Goal: Entertainment & Leisure: Consume media (video, audio)

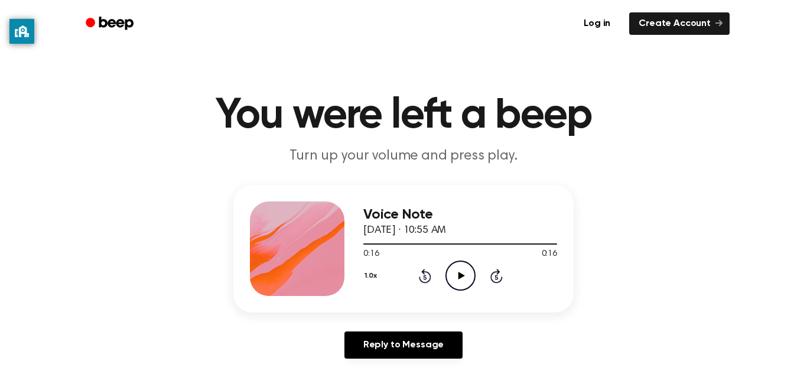
click at [453, 251] on div "0:16 0:16" at bounding box center [460, 254] width 194 height 12
click at [451, 281] on icon "Play Audio" at bounding box center [460, 276] width 30 height 30
click at [456, 281] on icon "Play Audio" at bounding box center [460, 276] width 30 height 30
click at [454, 271] on icon "Play Audio" at bounding box center [460, 276] width 30 height 30
click at [463, 280] on icon "Play Audio" at bounding box center [460, 276] width 30 height 30
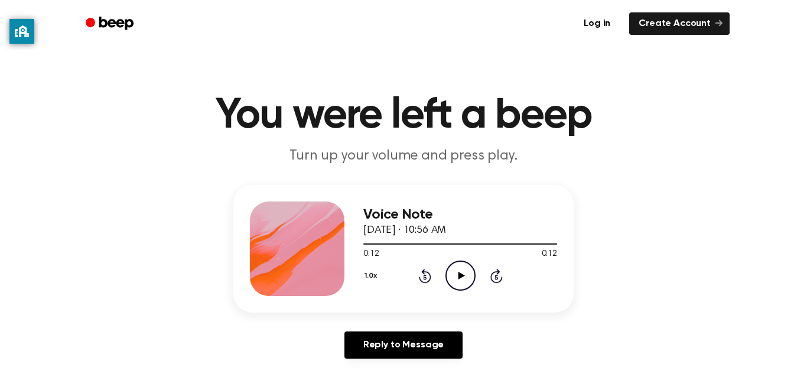
click at [461, 274] on icon "Play Audio" at bounding box center [460, 276] width 30 height 30
click at [458, 284] on icon "Play Audio" at bounding box center [460, 276] width 30 height 30
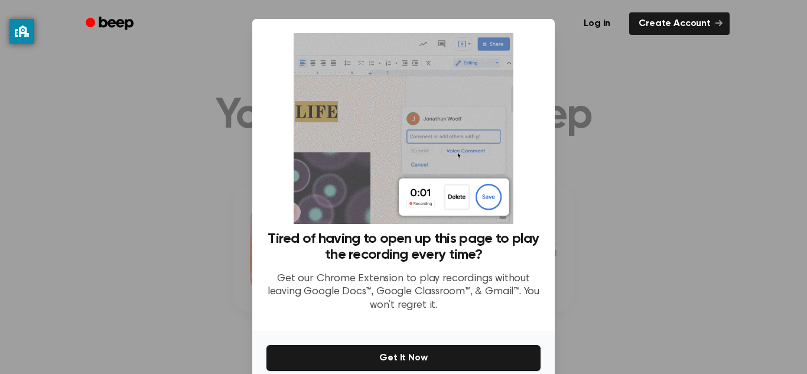
click at [658, 261] on div at bounding box center [403, 187] width 807 height 374
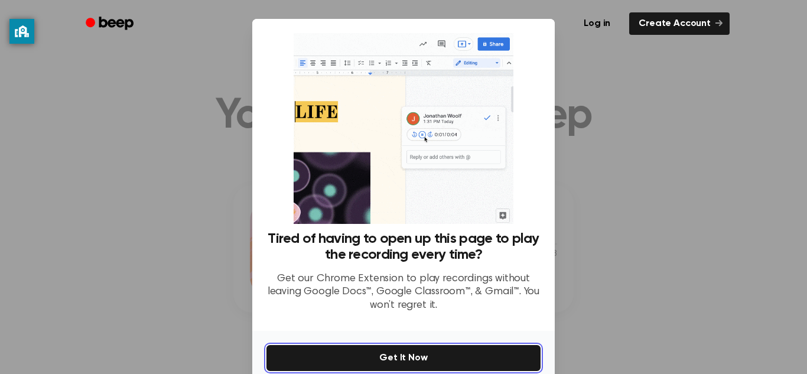
click at [417, 357] on button "Get It Now" at bounding box center [403, 358] width 274 height 26
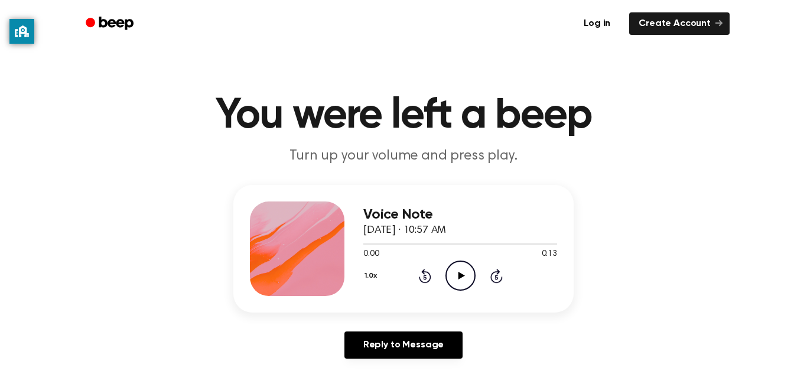
click at [448, 276] on icon "Play Audio" at bounding box center [460, 276] width 30 height 30
click at [459, 273] on icon at bounding box center [461, 276] width 6 height 8
click at [458, 285] on icon "Play Audio" at bounding box center [460, 276] width 30 height 30
click at [463, 275] on icon at bounding box center [461, 276] width 6 height 8
click at [457, 278] on icon "Play Audio" at bounding box center [460, 276] width 30 height 30
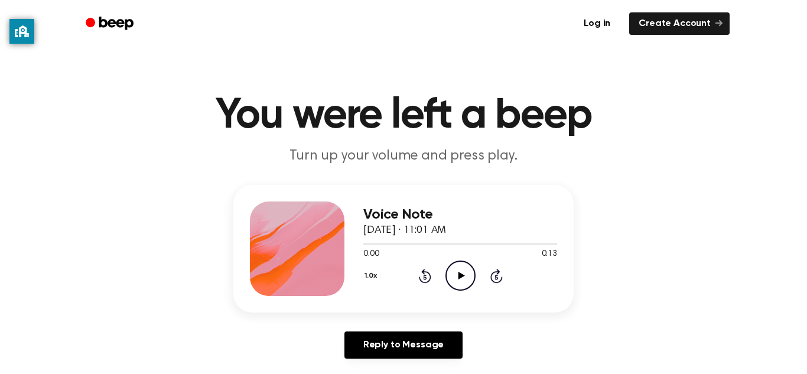
click at [458, 283] on icon "Play Audio" at bounding box center [460, 276] width 30 height 30
click at [460, 275] on icon at bounding box center [461, 276] width 6 height 8
click at [467, 274] on icon "Play Audio" at bounding box center [460, 276] width 30 height 30
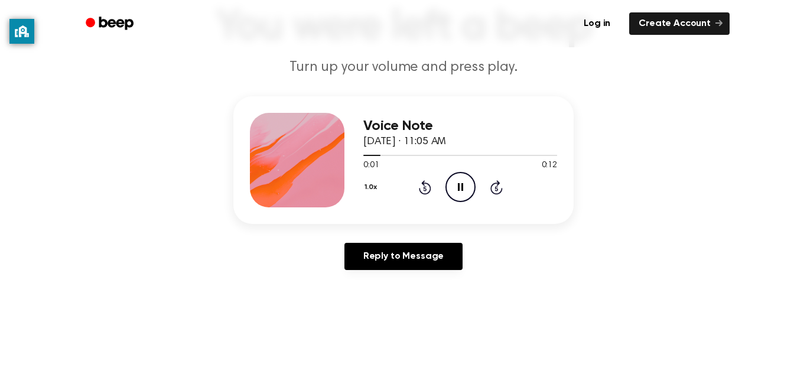
scroll to position [97, 0]
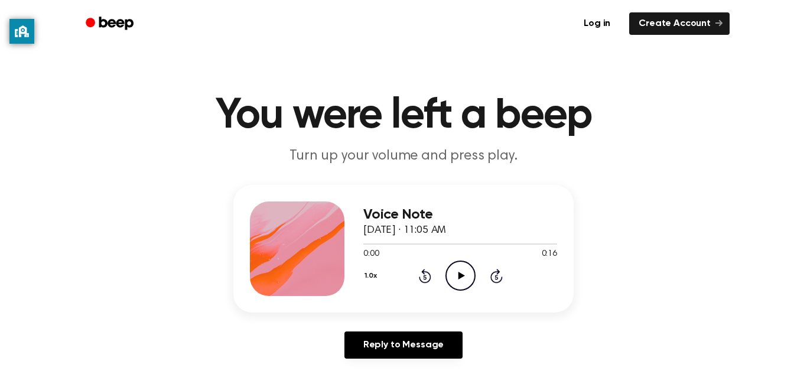
click at [463, 276] on icon at bounding box center [461, 276] width 6 height 8
click at [459, 278] on icon "Play Audio" at bounding box center [460, 276] width 30 height 30
click at [457, 276] on icon "Play Audio" at bounding box center [460, 276] width 30 height 30
click at [460, 285] on icon "Play Audio" at bounding box center [460, 276] width 30 height 30
click at [458, 273] on icon "Play Audio" at bounding box center [460, 276] width 30 height 30
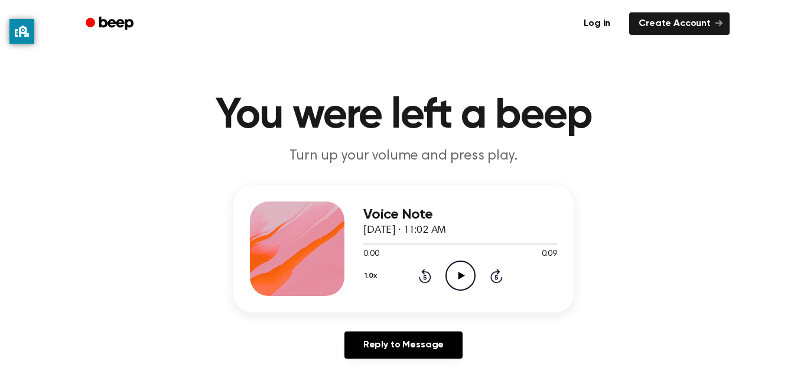
click at [455, 289] on circle at bounding box center [460, 275] width 29 height 29
click at [462, 283] on icon "Play Audio" at bounding box center [460, 276] width 30 height 30
click at [452, 278] on icon "Play Audio" at bounding box center [460, 276] width 30 height 30
click at [471, 275] on icon "Play Audio" at bounding box center [460, 276] width 30 height 30
click at [451, 272] on icon "Play Audio" at bounding box center [460, 276] width 30 height 30
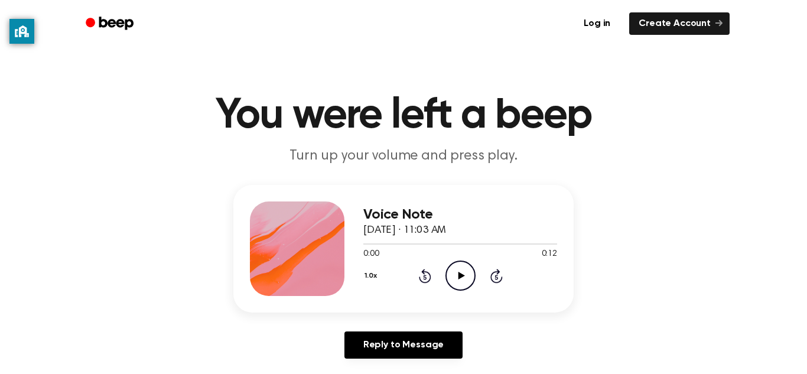
click at [476, 220] on h3 "Voice Note" at bounding box center [460, 215] width 194 height 16
click at [461, 263] on icon "Play Audio" at bounding box center [460, 276] width 30 height 30
click at [458, 277] on icon at bounding box center [461, 276] width 6 height 8
click at [460, 282] on icon "Play Audio" at bounding box center [460, 276] width 30 height 30
click at [463, 278] on icon "Pause Audio" at bounding box center [460, 276] width 30 height 30
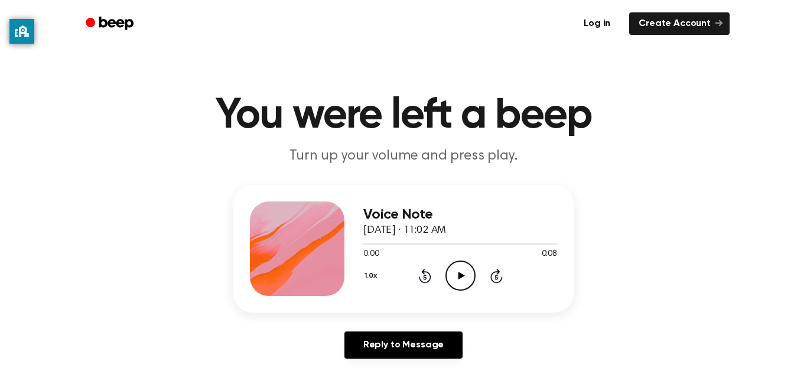
click at [454, 287] on icon "Play Audio" at bounding box center [460, 276] width 30 height 30
